Goal: Check status: Check status

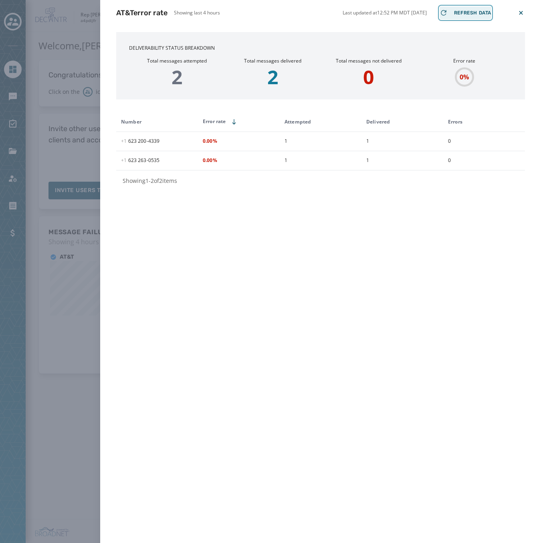
click at [475, 12] on span "Refresh Data" at bounding box center [472, 13] width 37 height 6
click at [521, 12] on icon at bounding box center [521, 13] width 4 height 4
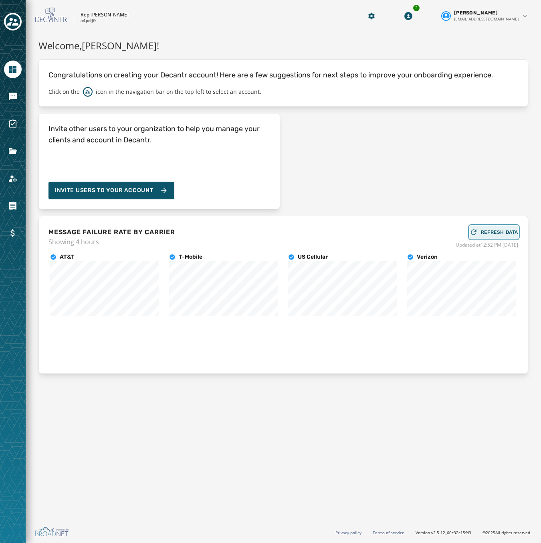
click at [490, 229] on div "REFRESH DATA" at bounding box center [494, 232] width 49 height 8
click at [14, 16] on div "Toggle account select drawer" at bounding box center [13, 21] width 14 height 14
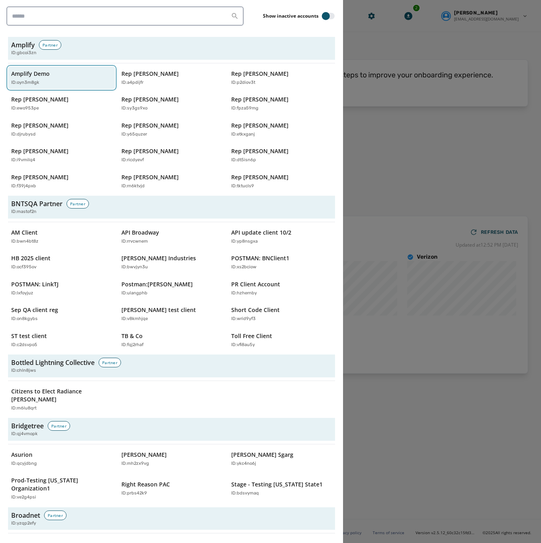
click at [30, 72] on p "Amplify Demo" at bounding box center [30, 74] width 39 height 8
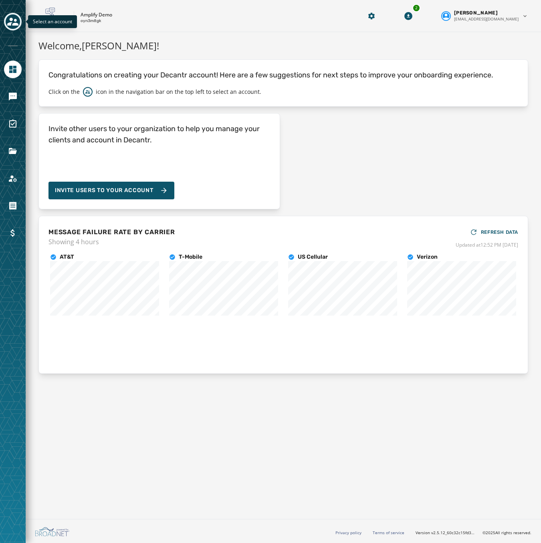
click at [10, 14] on button "Toggle account select drawer" at bounding box center [13, 22] width 18 height 18
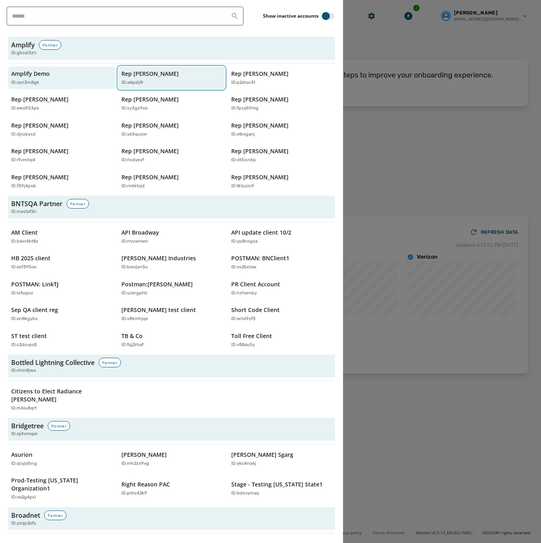
click at [162, 81] on div "ID: a4pdijfr" at bounding box center [168, 82] width 93 height 7
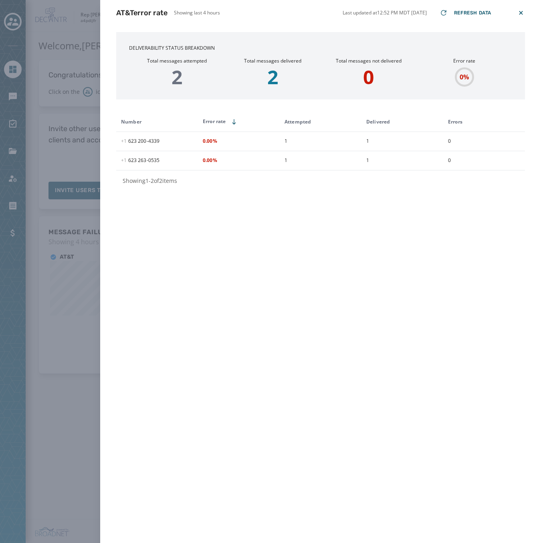
click at [525, 12] on icon at bounding box center [521, 13] width 8 height 8
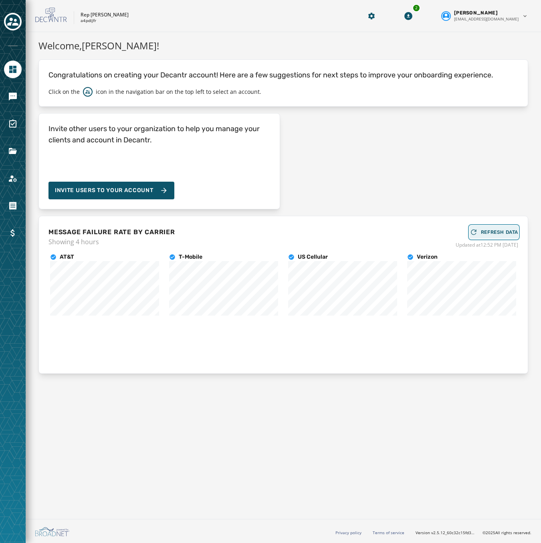
click at [499, 230] on span "REFRESH DATA" at bounding box center [499, 232] width 37 height 6
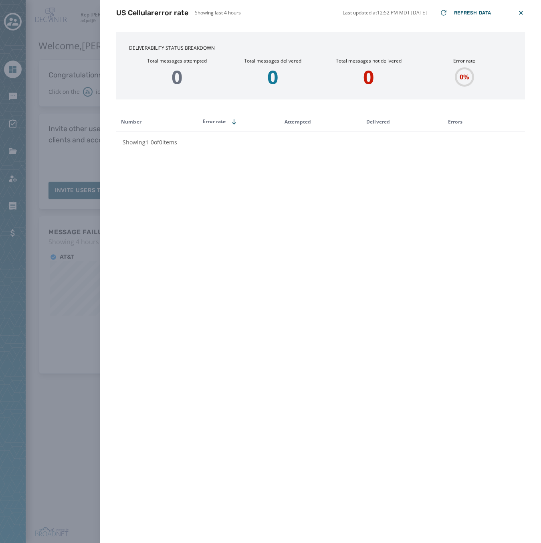
click at [524, 14] on icon at bounding box center [521, 13] width 8 height 8
